Goal: Information Seeking & Learning: Compare options

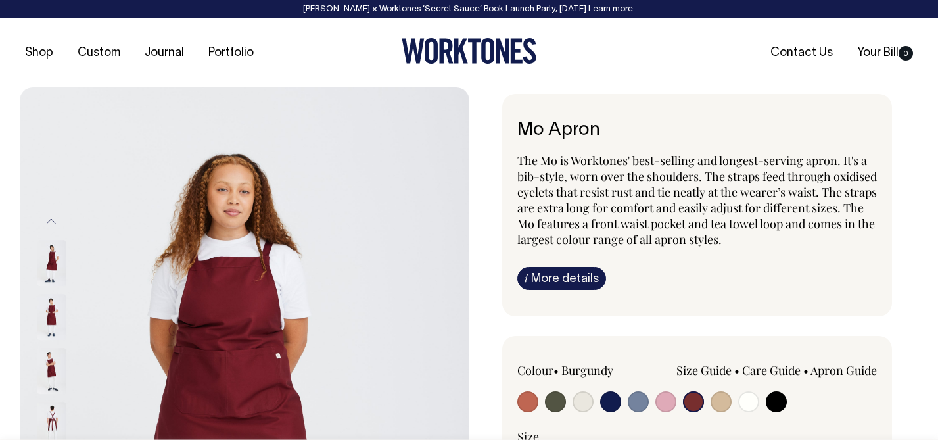
select select "Burgundy"
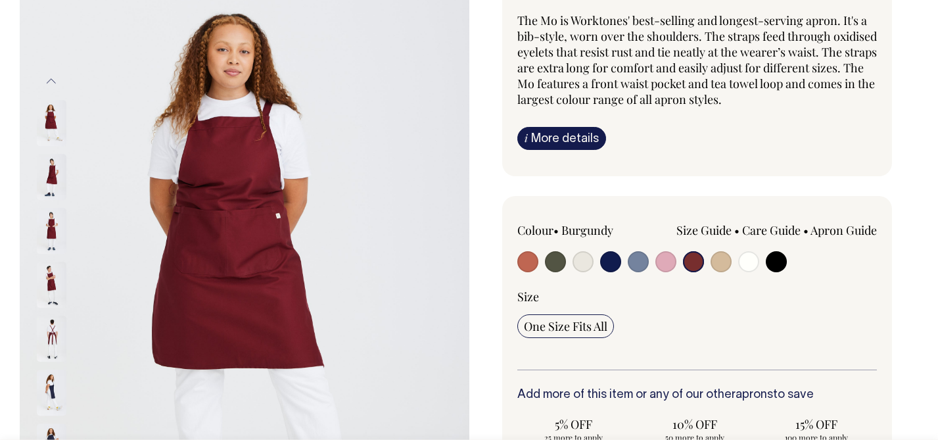
click at [566, 267] on div at bounding box center [590, 263] width 144 height 24
click at [552, 264] on input "radio" at bounding box center [555, 261] width 21 height 21
radio input "true"
select select "Olive"
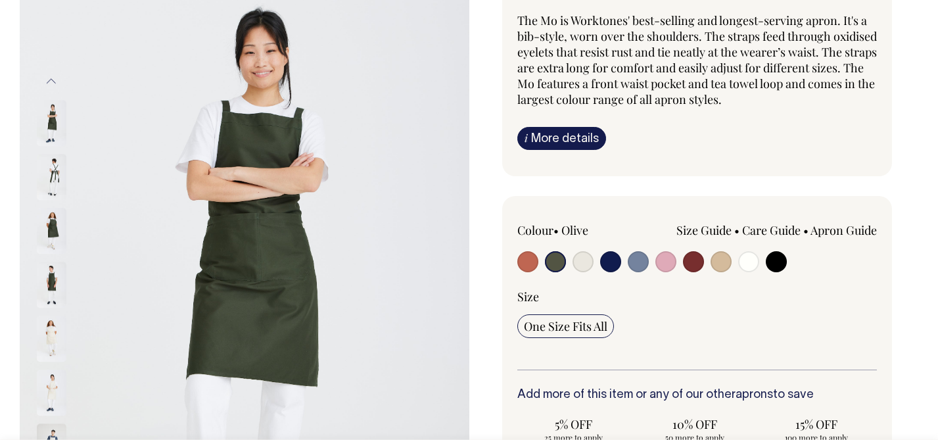
click at [654, 260] on div at bounding box center [590, 263] width 144 height 24
click at [663, 258] on input "radio" at bounding box center [666, 261] width 21 height 21
radio input "true"
select select "Pink"
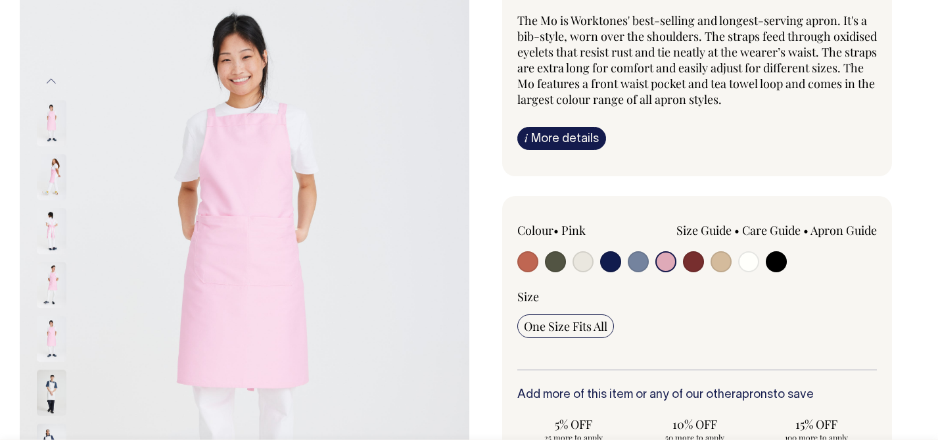
click at [775, 260] on input "radio" at bounding box center [776, 261] width 21 height 21
radio input "true"
select select "Black"
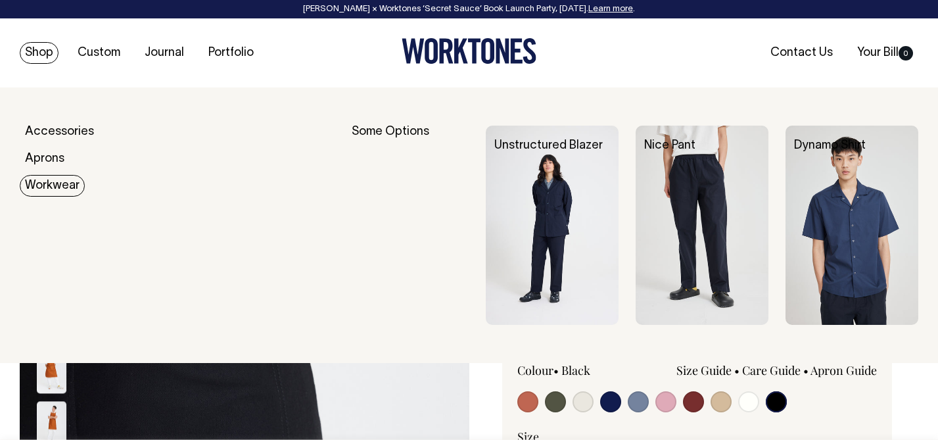
click at [43, 187] on link "Workwear" at bounding box center [52, 186] width 65 height 22
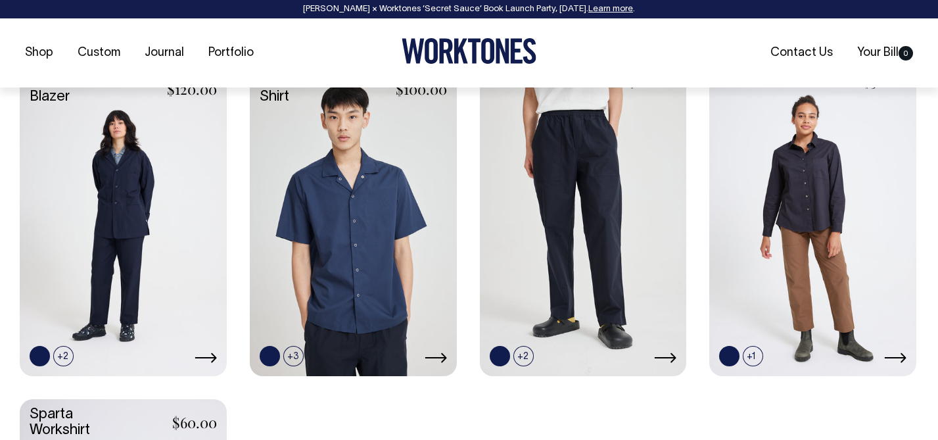
scroll to position [590, 0]
click at [201, 356] on icon at bounding box center [206, 357] width 22 height 11
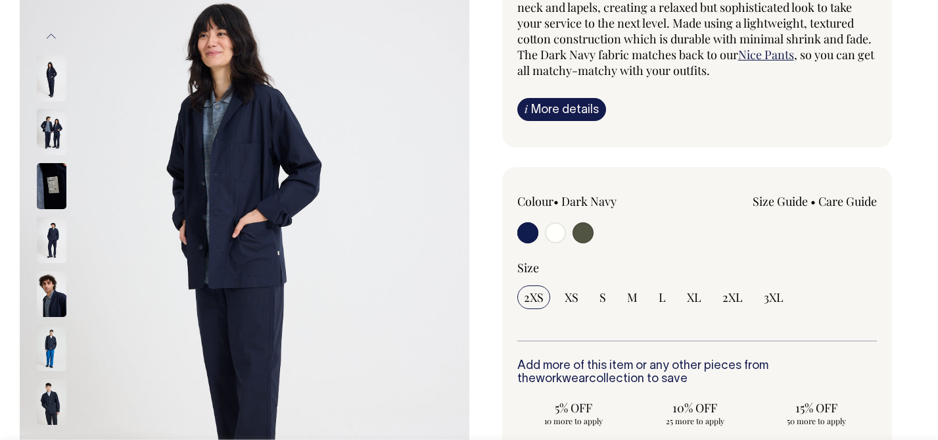
scroll to position [185, 0]
click at [583, 233] on input "radio" at bounding box center [583, 232] width 21 height 21
radio input "true"
select select "Olive"
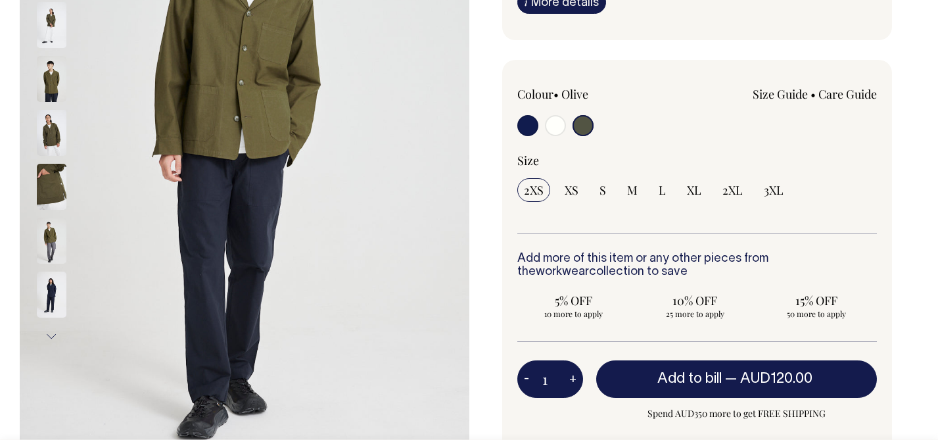
scroll to position [293, 0]
click at [525, 127] on input "radio" at bounding box center [528, 124] width 21 height 21
radio input "true"
select select "Dark Navy"
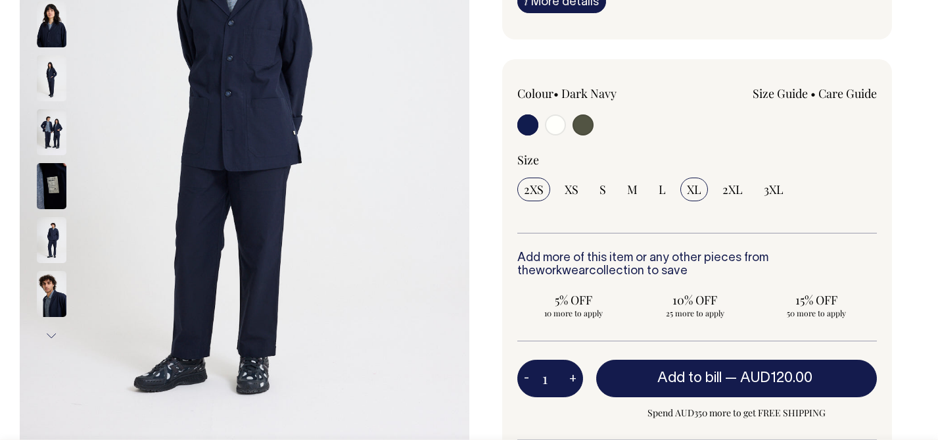
click at [691, 194] on span "XL" at bounding box center [694, 190] width 14 height 16
click at [691, 194] on input "XL" at bounding box center [695, 190] width 28 height 24
radio input "true"
select select "XL"
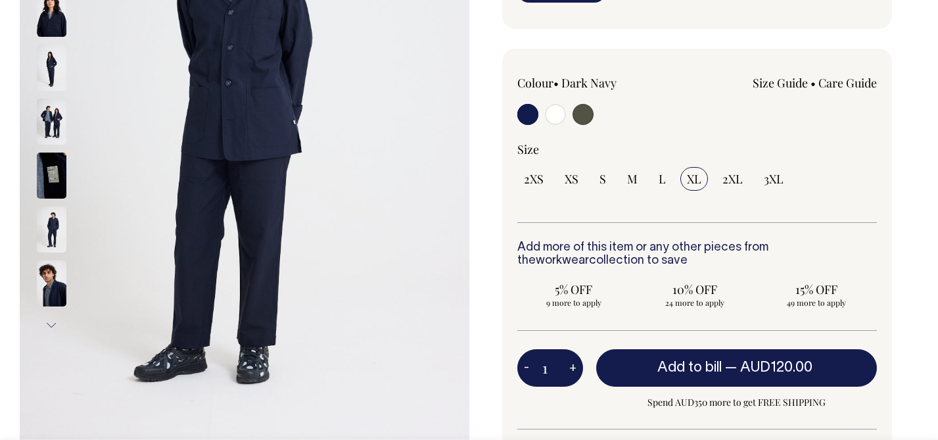
scroll to position [304, 0]
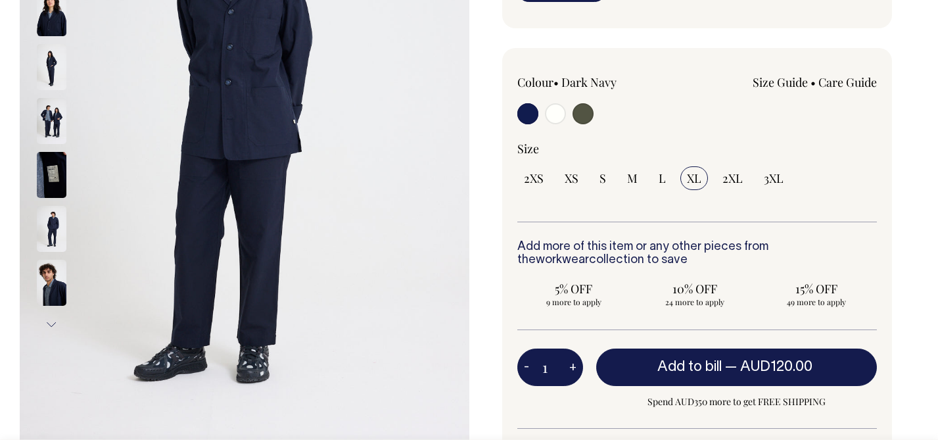
click at [660, 191] on div "Size 2XS XS S M L XL 2XL" at bounding box center [698, 181] width 360 height 81
click at [661, 181] on span "L" at bounding box center [662, 178] width 7 height 16
click at [661, 181] on input "L" at bounding box center [662, 178] width 20 height 24
radio input "true"
select select "L"
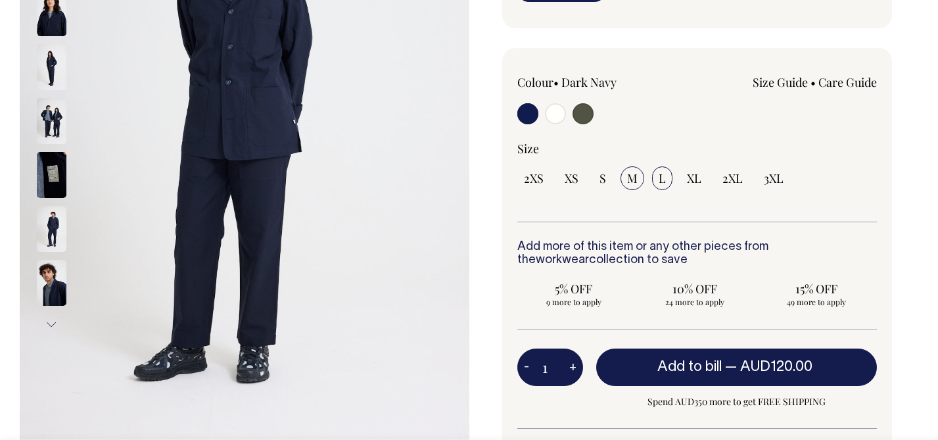
click at [624, 181] on input "M" at bounding box center [633, 178] width 24 height 24
radio input "true"
select select "M"
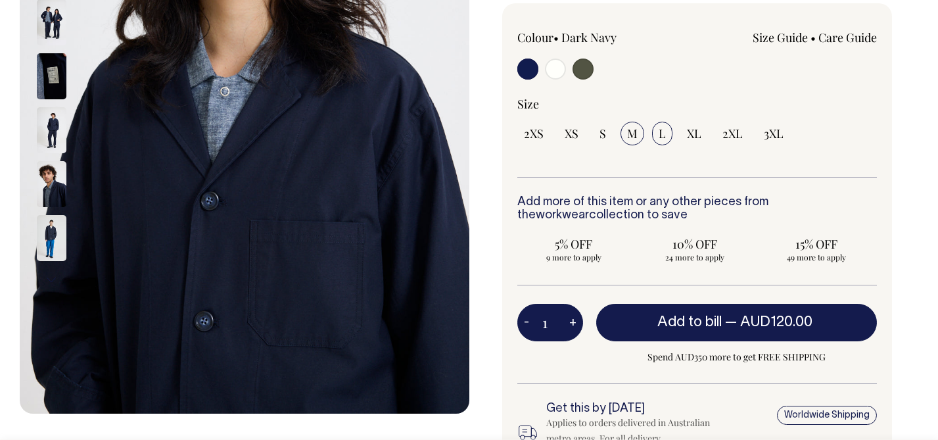
scroll to position [349, 0]
click at [660, 134] on span "L" at bounding box center [662, 134] width 7 height 16
click at [660, 134] on input "L" at bounding box center [662, 134] width 20 height 24
radio input "true"
select select "L"
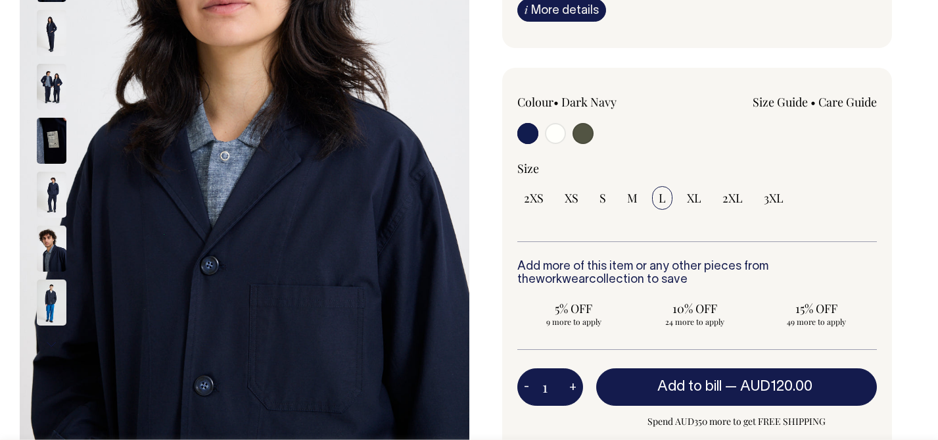
scroll to position [284, 0]
click at [528, 139] on input "radio" at bounding box center [528, 133] width 21 height 21
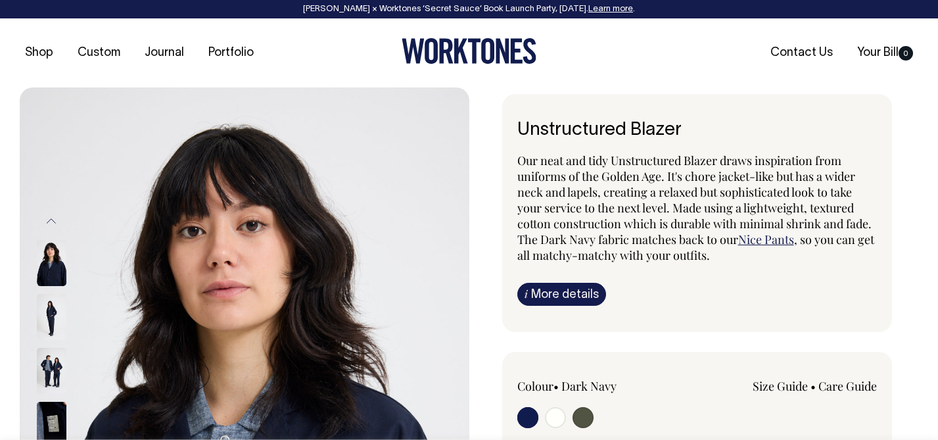
scroll to position [0, 0]
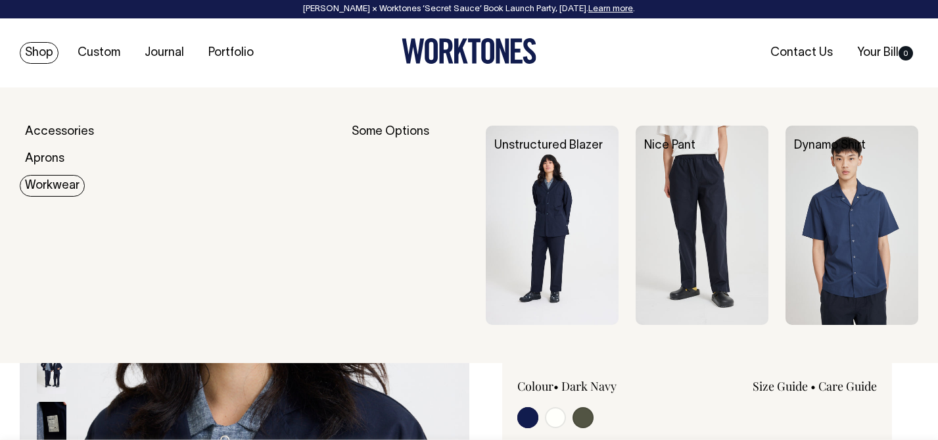
click at [679, 218] on img at bounding box center [702, 225] width 133 height 199
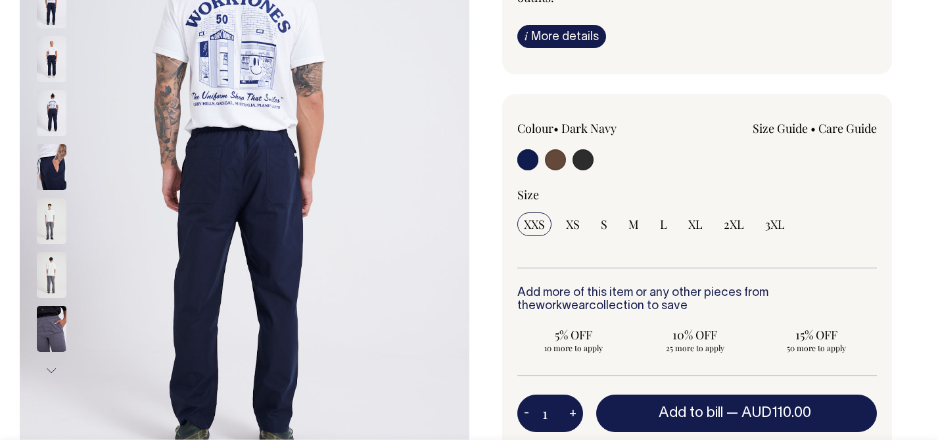
scroll to position [258, 0]
click at [43, 172] on img at bounding box center [52, 167] width 30 height 46
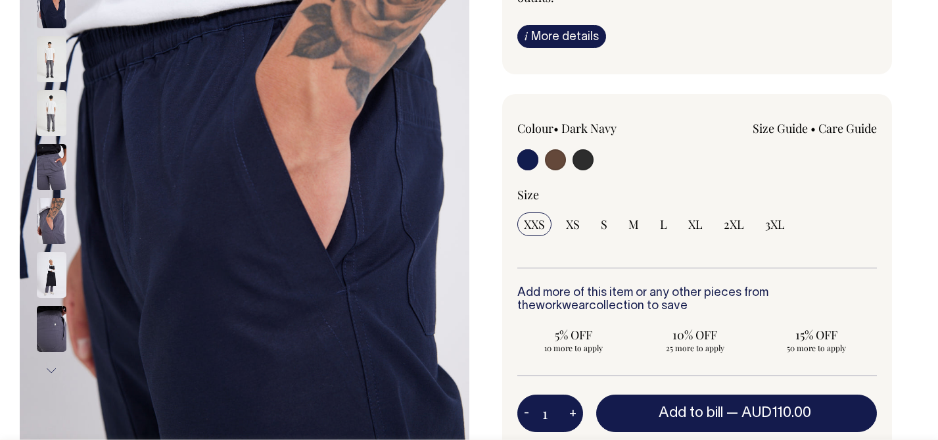
click at [46, 212] on img at bounding box center [52, 221] width 30 height 46
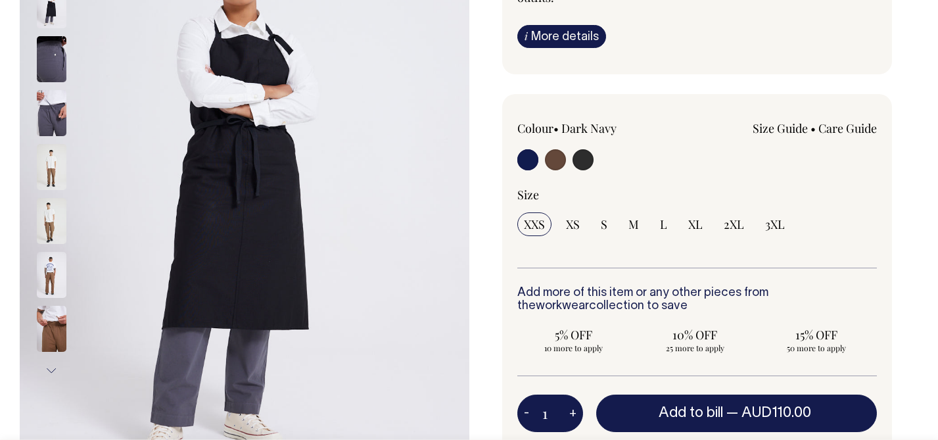
click at [44, 287] on img at bounding box center [52, 275] width 30 height 46
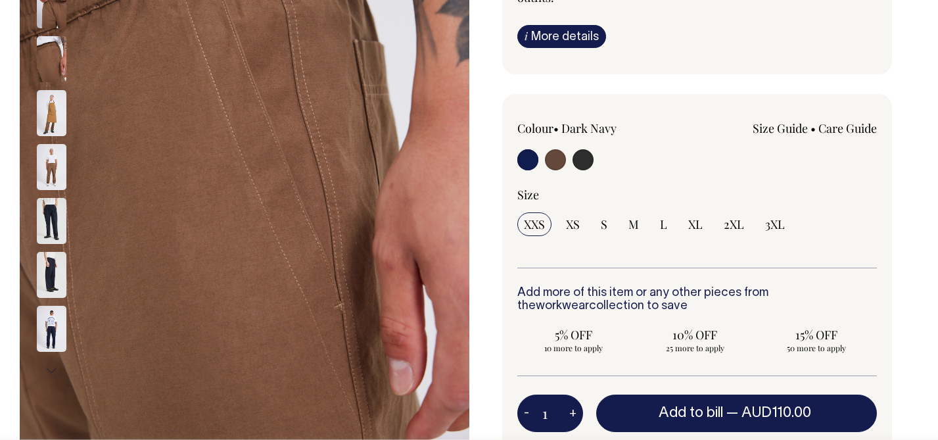
click at [44, 287] on img at bounding box center [52, 275] width 30 height 46
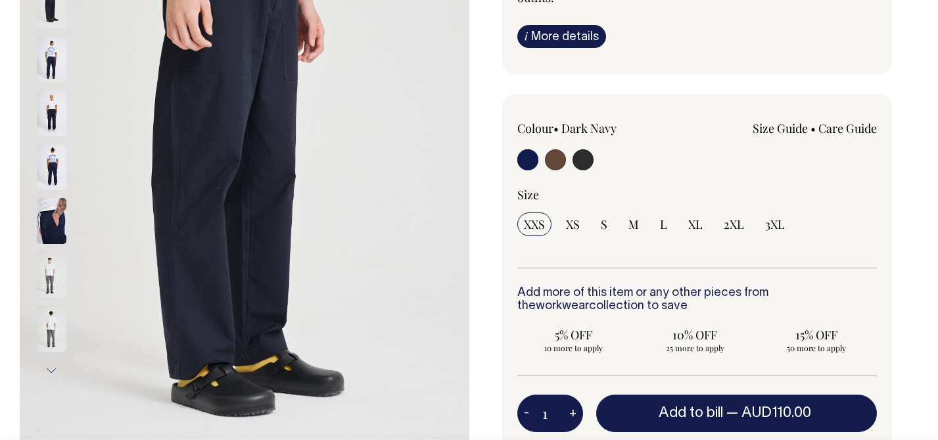
click at [50, 210] on img at bounding box center [52, 221] width 30 height 46
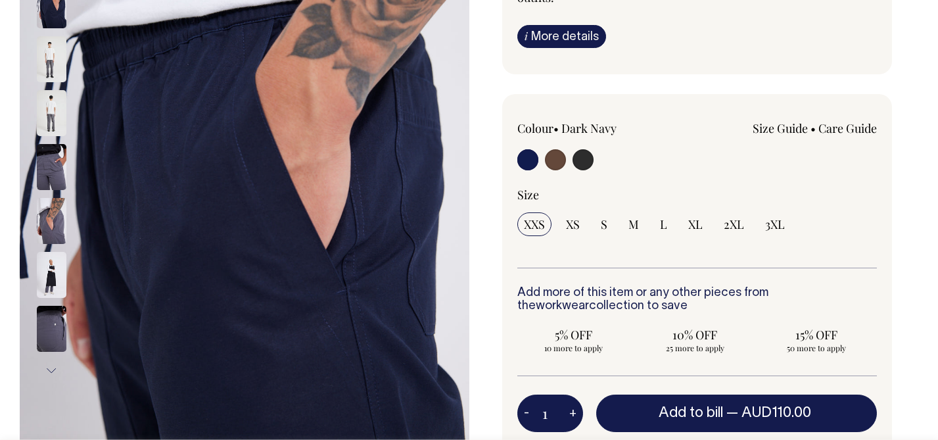
click at [43, 279] on img at bounding box center [52, 275] width 30 height 46
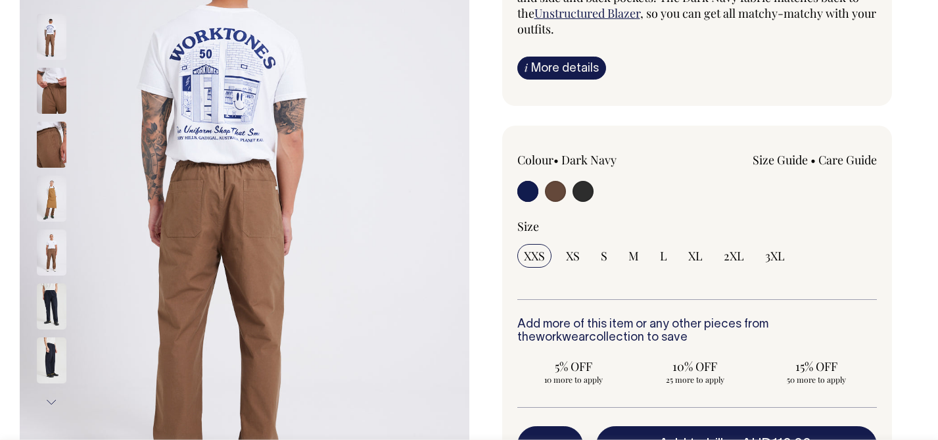
scroll to position [226, 0]
click at [51, 395] on button "Next" at bounding box center [51, 402] width 20 height 30
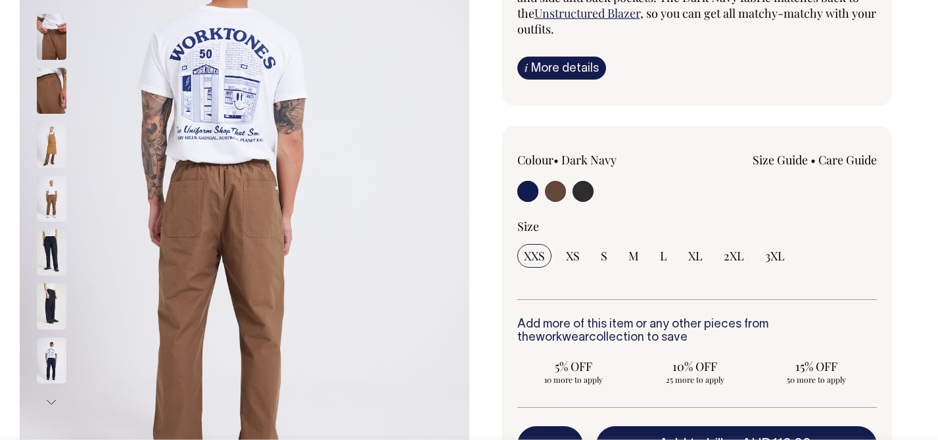
click at [51, 395] on button "Next" at bounding box center [51, 402] width 20 height 30
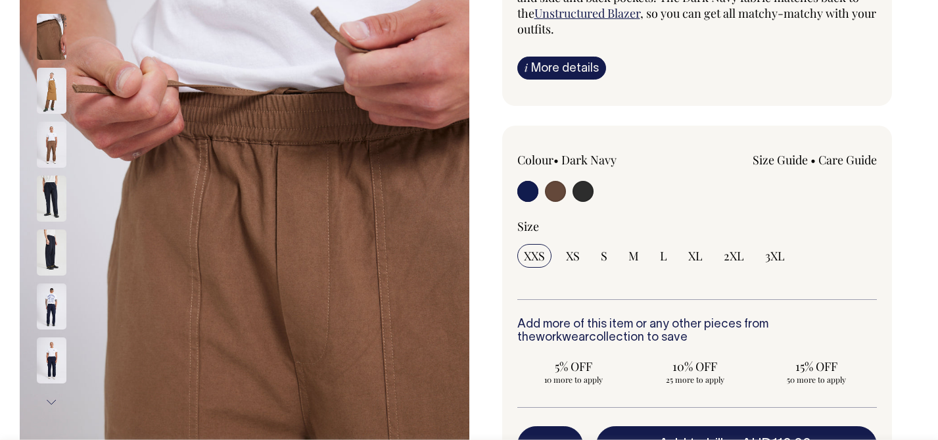
click at [51, 395] on button "Next" at bounding box center [51, 402] width 20 height 30
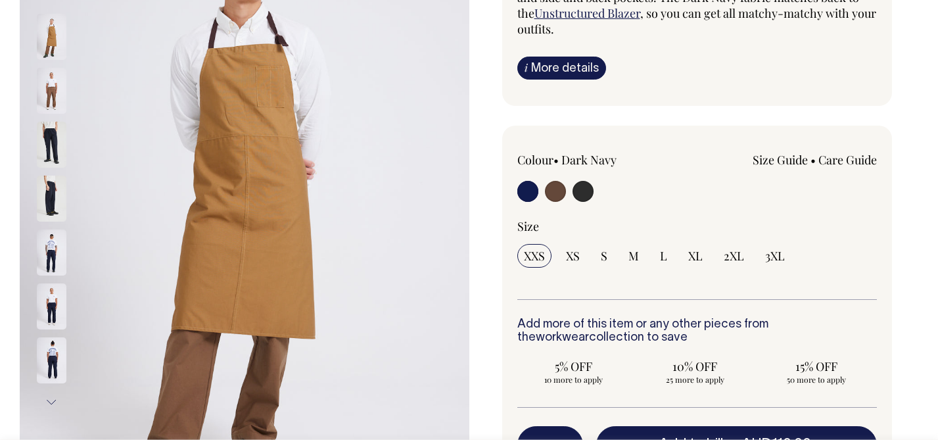
click at [51, 395] on button "Next" at bounding box center [51, 402] width 20 height 30
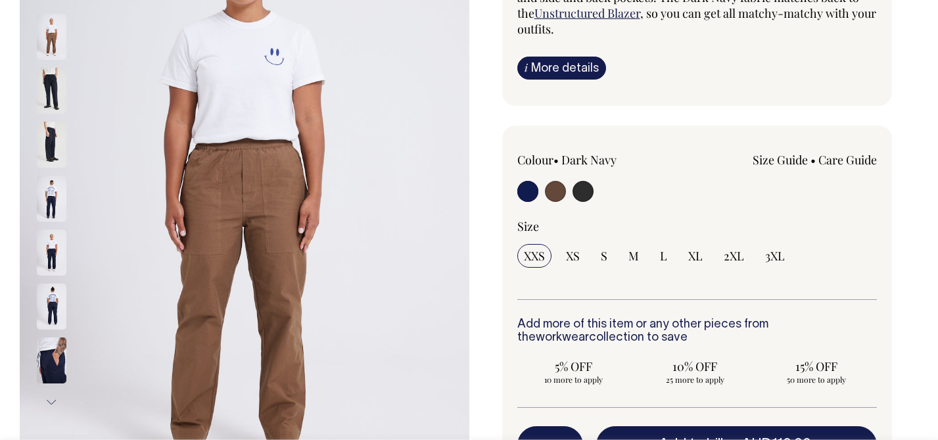
click at [51, 395] on button "Next" at bounding box center [51, 402] width 20 height 30
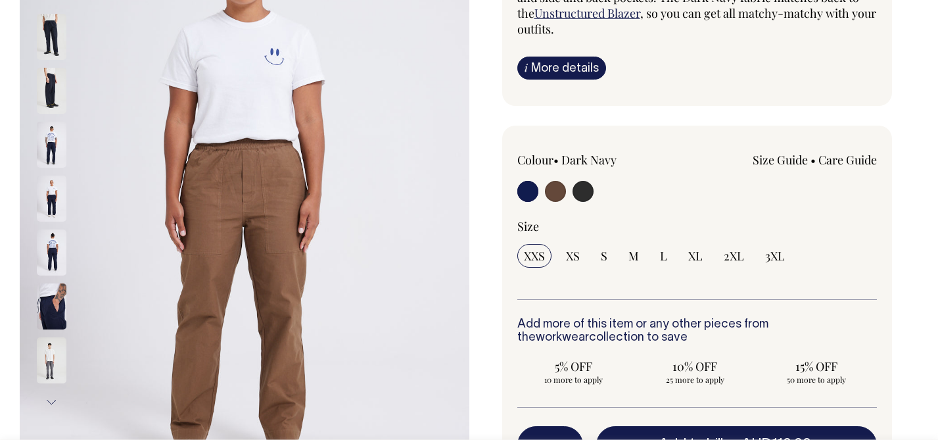
click at [51, 395] on button "Next" at bounding box center [51, 402] width 20 height 30
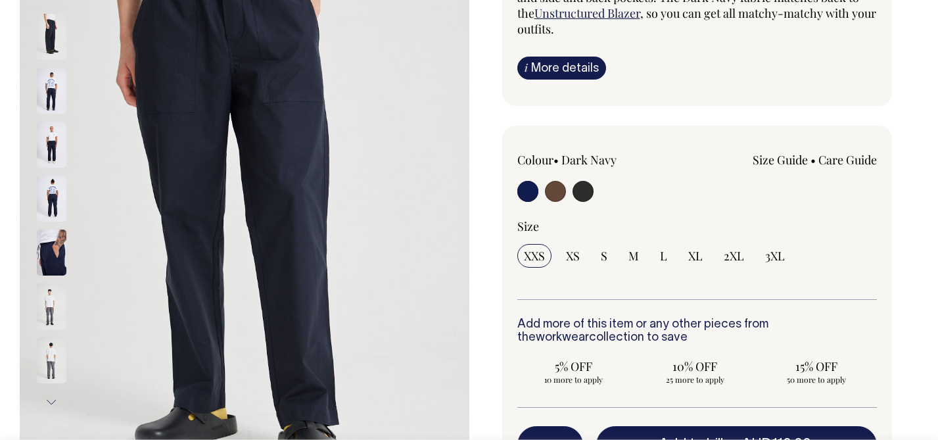
click at [51, 395] on button "Next" at bounding box center [51, 402] width 20 height 30
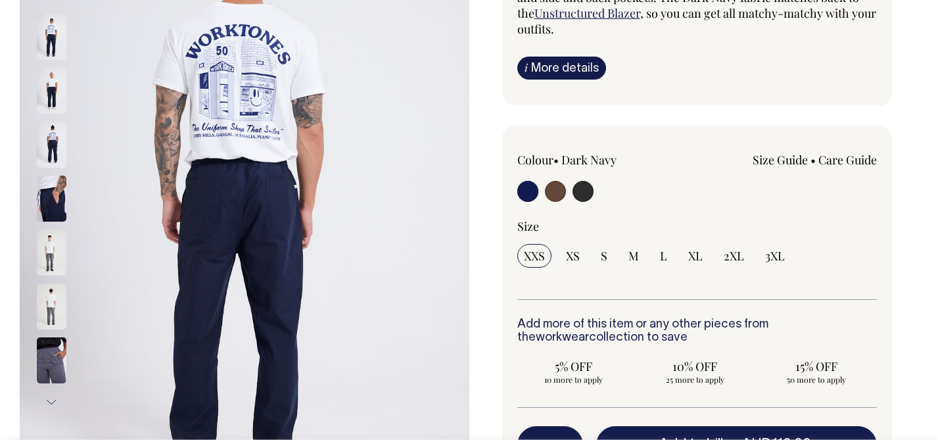
click at [51, 395] on button "Next" at bounding box center [51, 402] width 20 height 30
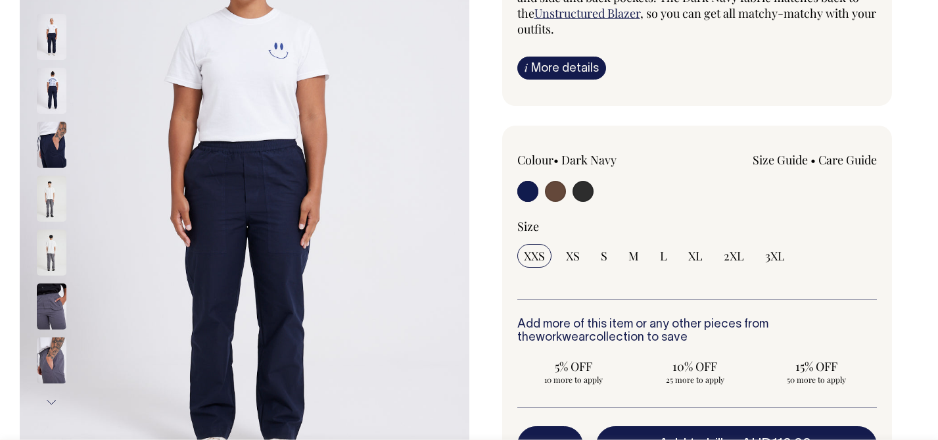
click at [51, 395] on button "Next" at bounding box center [51, 402] width 20 height 30
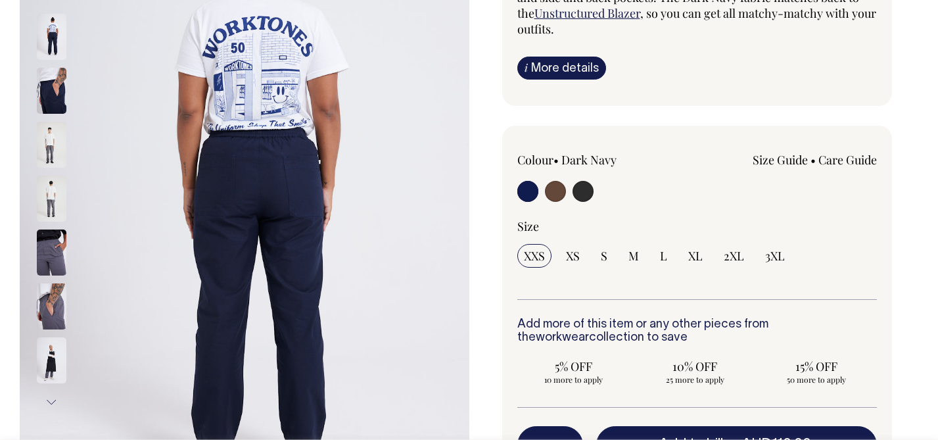
click at [51, 395] on button "Next" at bounding box center [51, 402] width 20 height 30
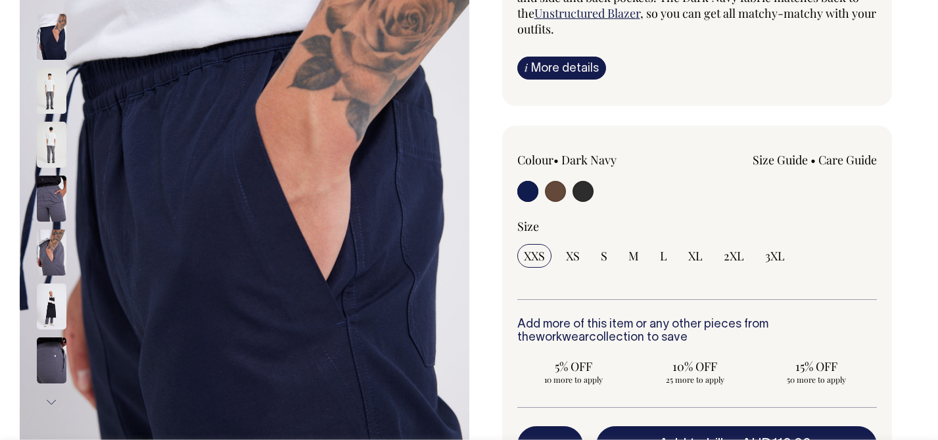
click at [51, 395] on button "Next" at bounding box center [51, 402] width 20 height 30
click at [51, 404] on button "Next" at bounding box center [51, 402] width 20 height 30
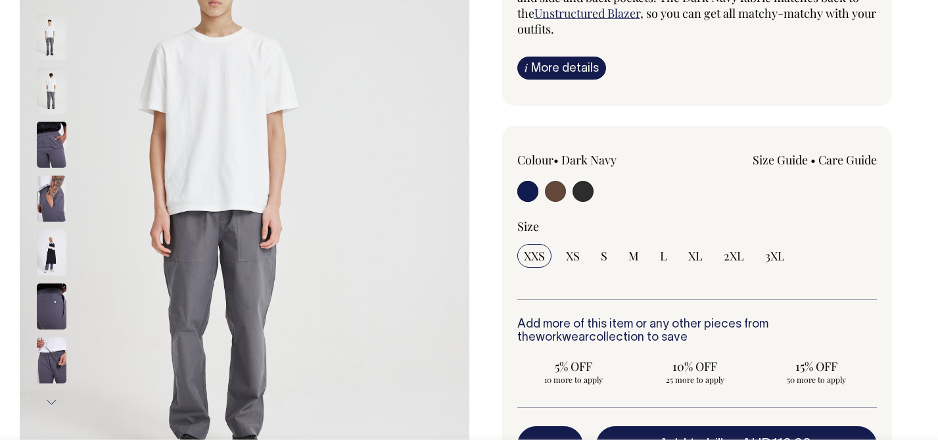
click at [51, 404] on button "Next" at bounding box center [51, 402] width 20 height 30
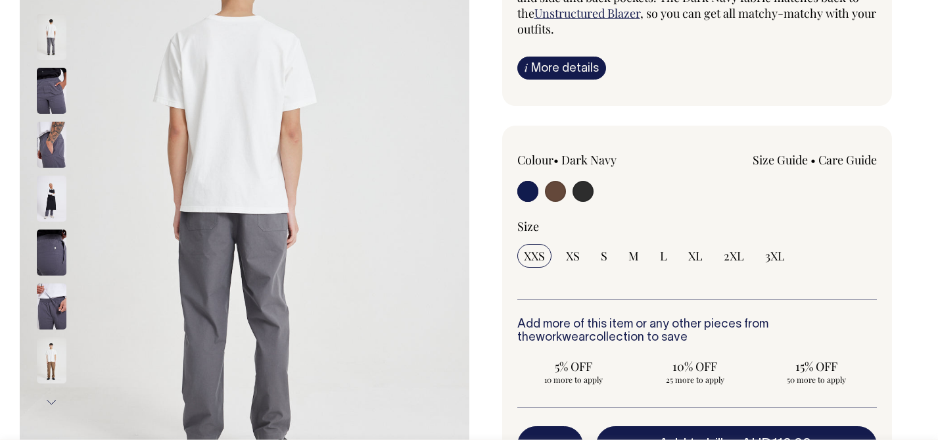
click at [51, 404] on button "Next" at bounding box center [51, 402] width 20 height 30
click at [50, 404] on button "Next" at bounding box center [51, 402] width 20 height 30
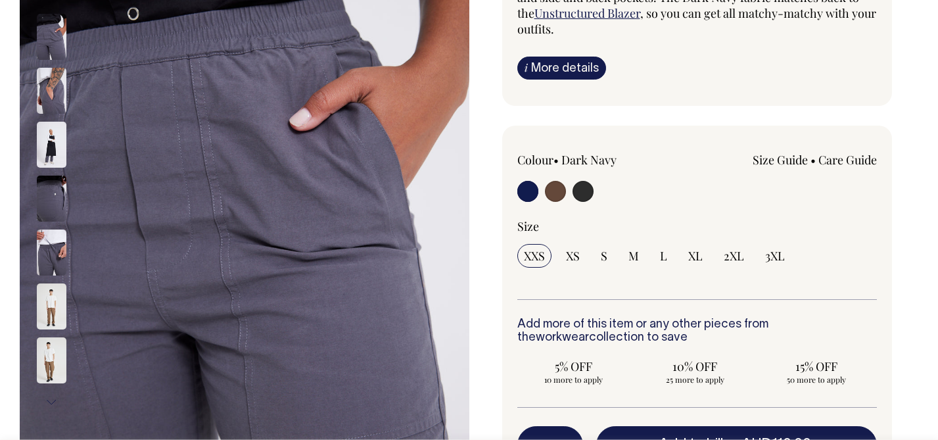
click at [50, 404] on button "Next" at bounding box center [51, 402] width 20 height 30
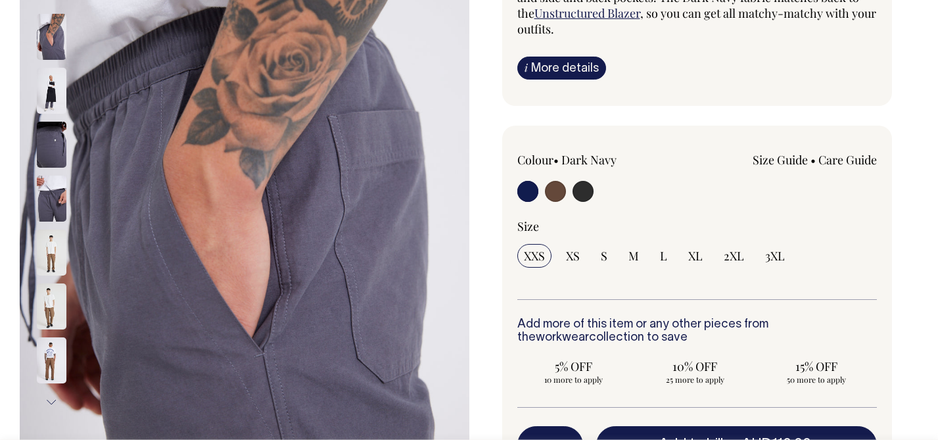
click at [50, 404] on button "Next" at bounding box center [51, 402] width 20 height 30
click at [55, 397] on button "Next" at bounding box center [51, 402] width 20 height 30
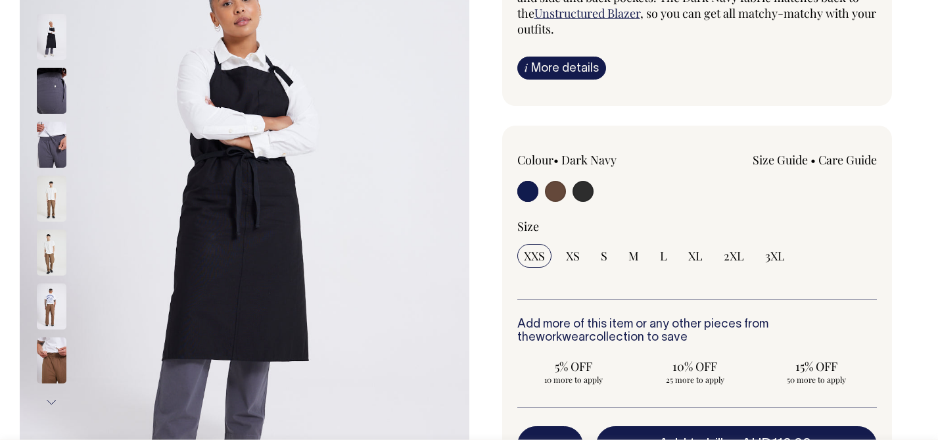
click at [55, 397] on button "Next" at bounding box center [51, 402] width 20 height 30
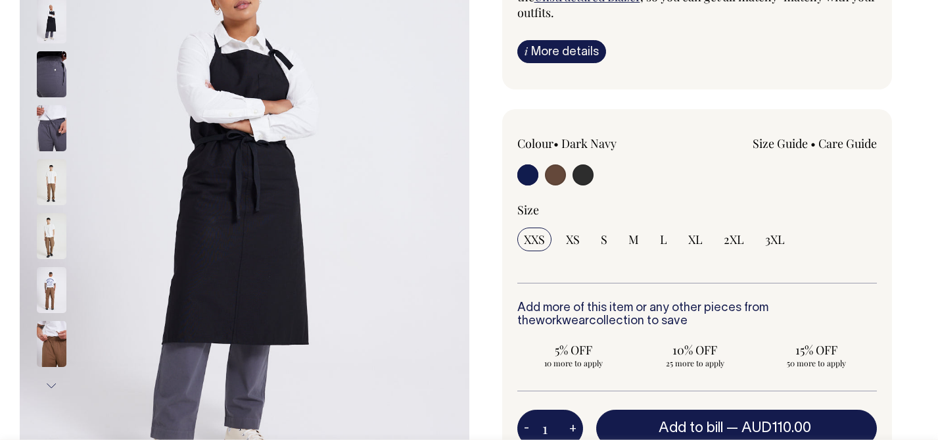
scroll to position [243, 0]
